Goal: Task Accomplishment & Management: Manage account settings

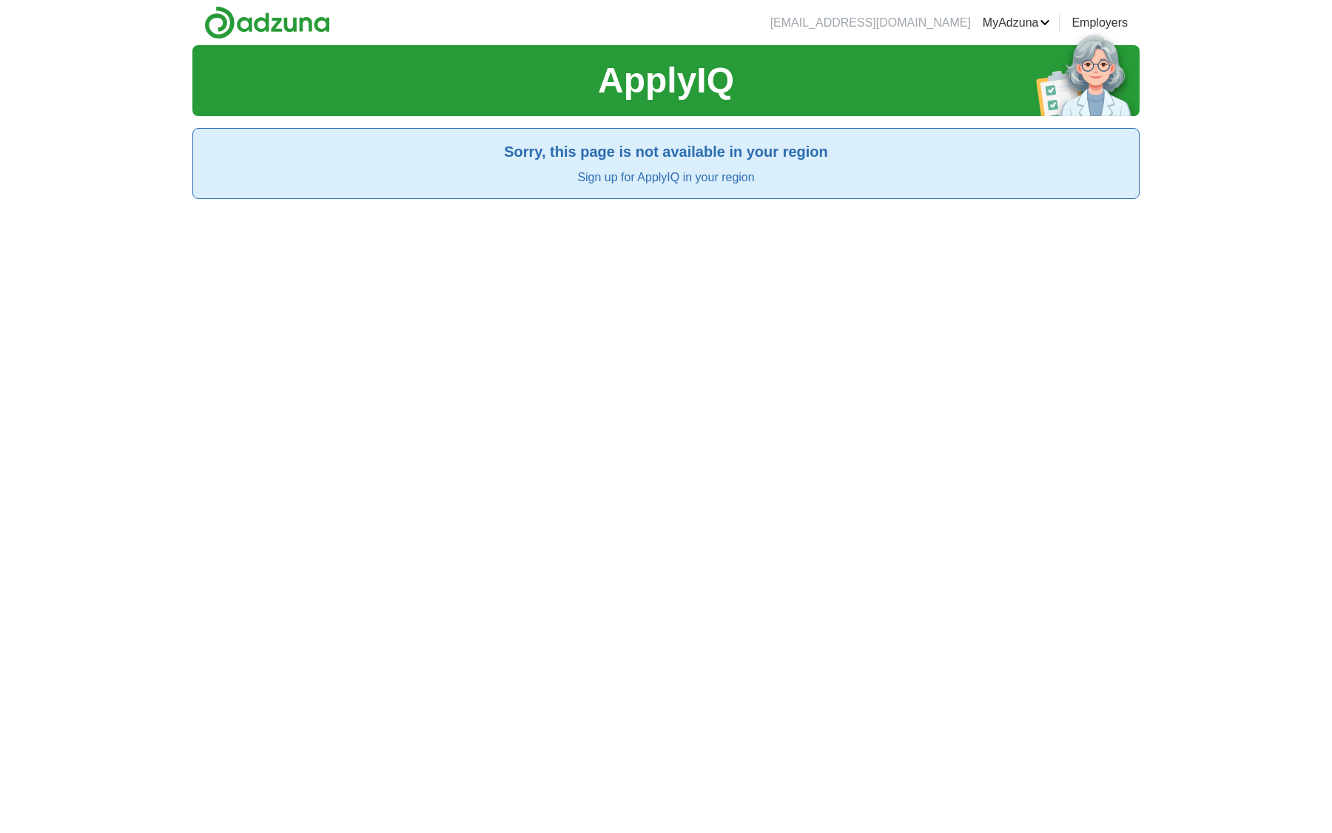
click at [688, 147] on h2 "Sorry, this page is not available in your region" at bounding box center [666, 152] width 922 height 22
click at [701, 76] on h1 "ApplyIQ" at bounding box center [666, 80] width 136 height 53
click at [0, 0] on link "ApplyIQ" at bounding box center [0, 0] width 0 height 0
click at [0, 0] on link "Logout" at bounding box center [0, 0] width 0 height 0
click at [1024, 21] on link "Register" at bounding box center [1029, 23] width 44 height 18
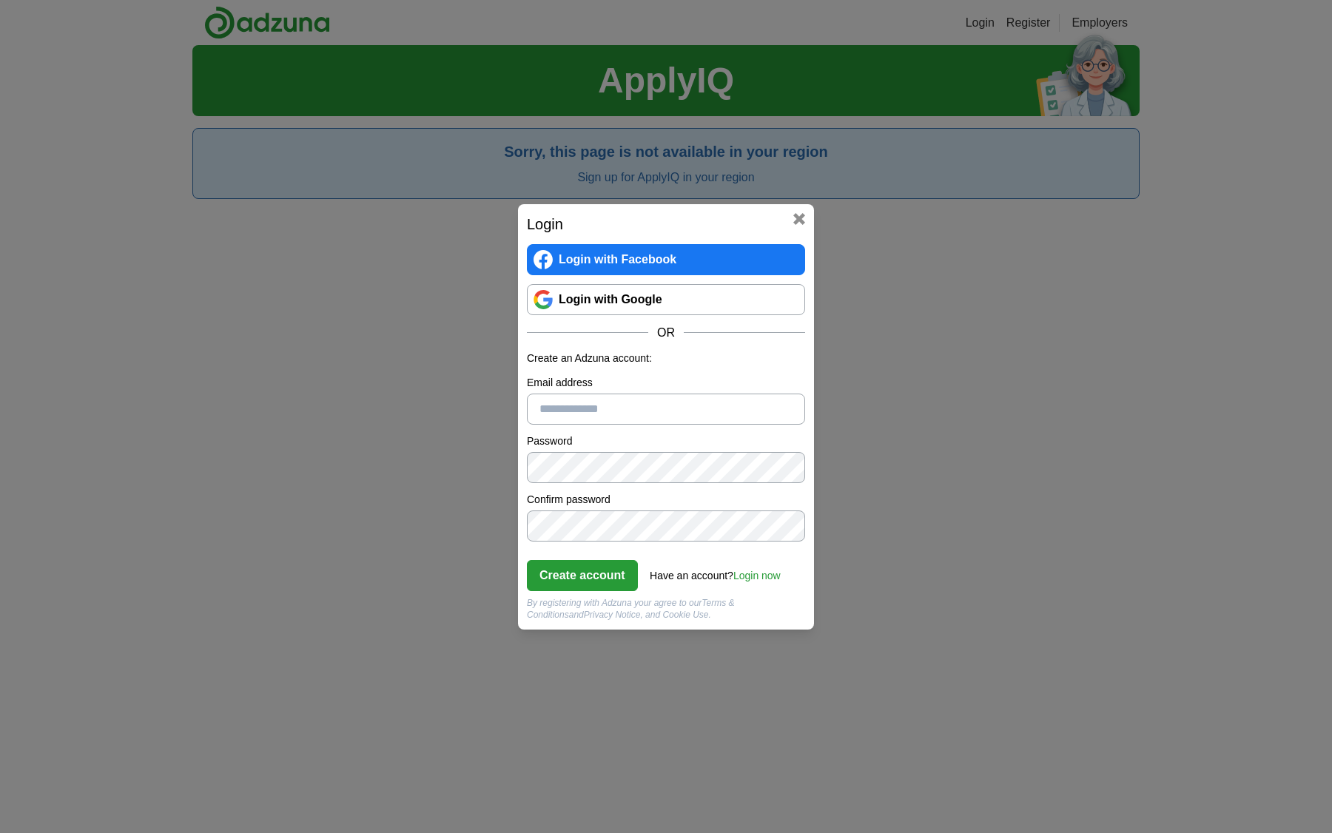
click at [657, 313] on link "Login with Google" at bounding box center [666, 299] width 278 height 31
